Goal: Navigation & Orientation: Understand site structure

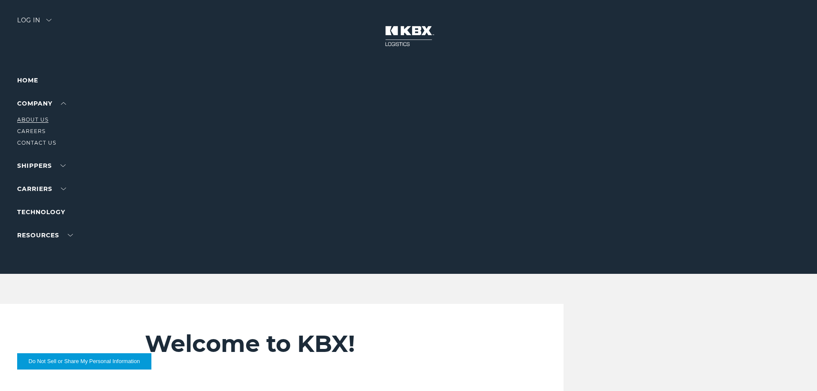
click at [34, 118] on link "About Us" at bounding box center [32, 119] width 31 height 6
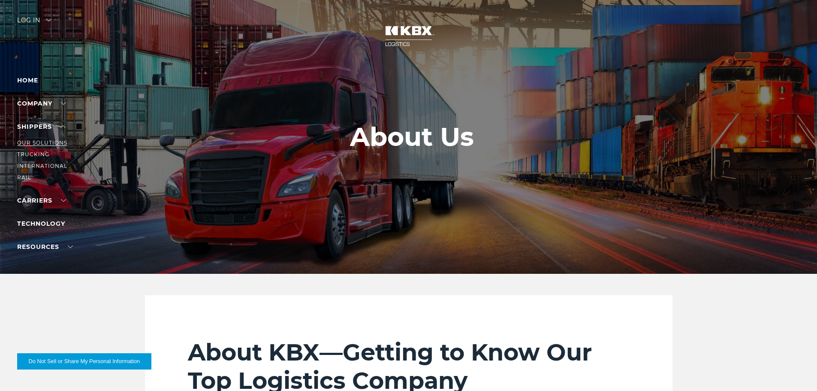
click at [41, 142] on link "Our Solutions" at bounding box center [42, 142] width 50 height 6
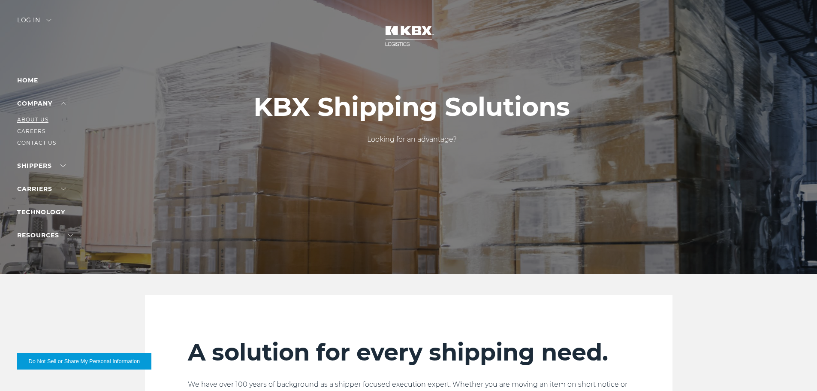
click at [39, 121] on link "About Us" at bounding box center [32, 119] width 31 height 6
